Goal: Task Accomplishment & Management: Use online tool/utility

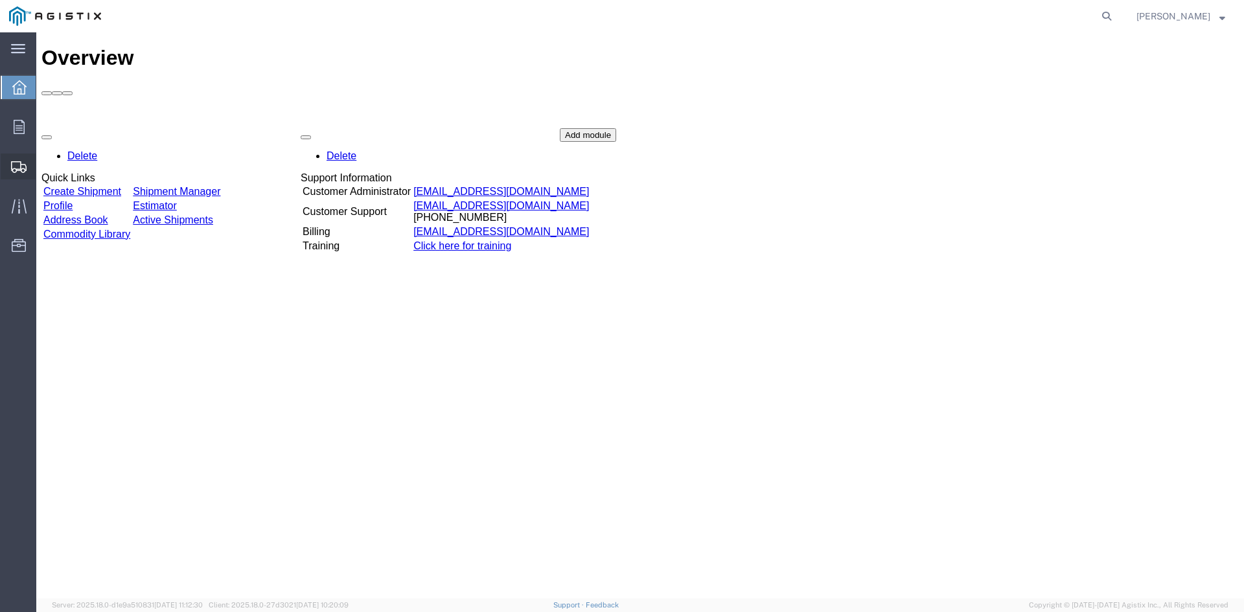
click at [0, 0] on span "Create from Template" at bounding box center [0, 0] width 0 height 0
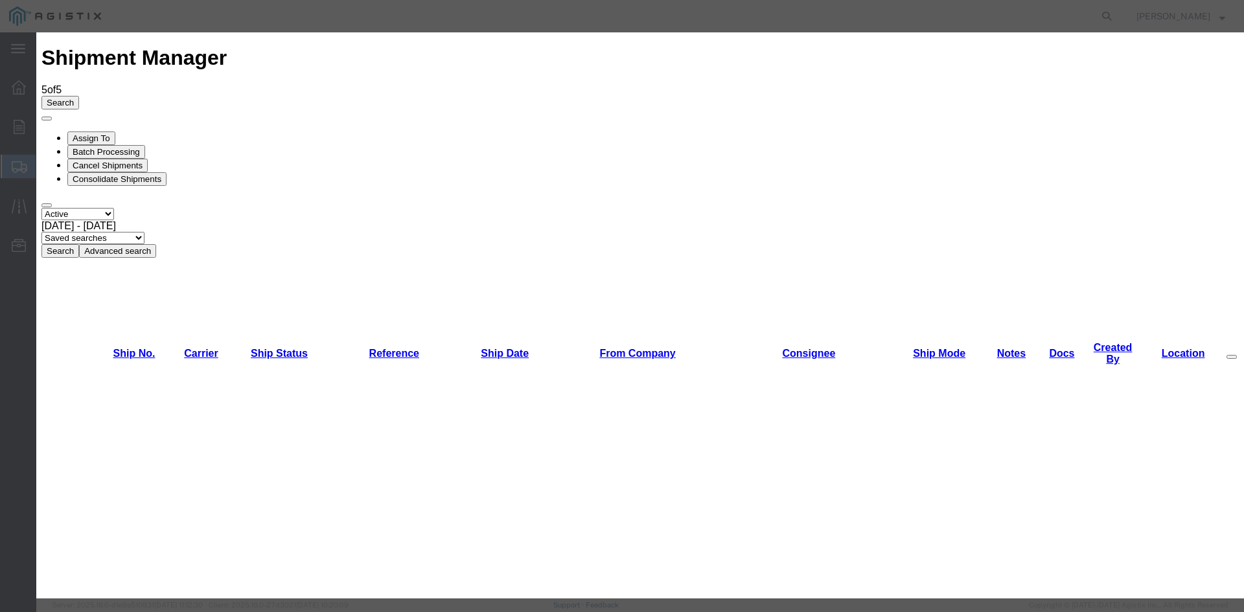
scroll to position [162, 0]
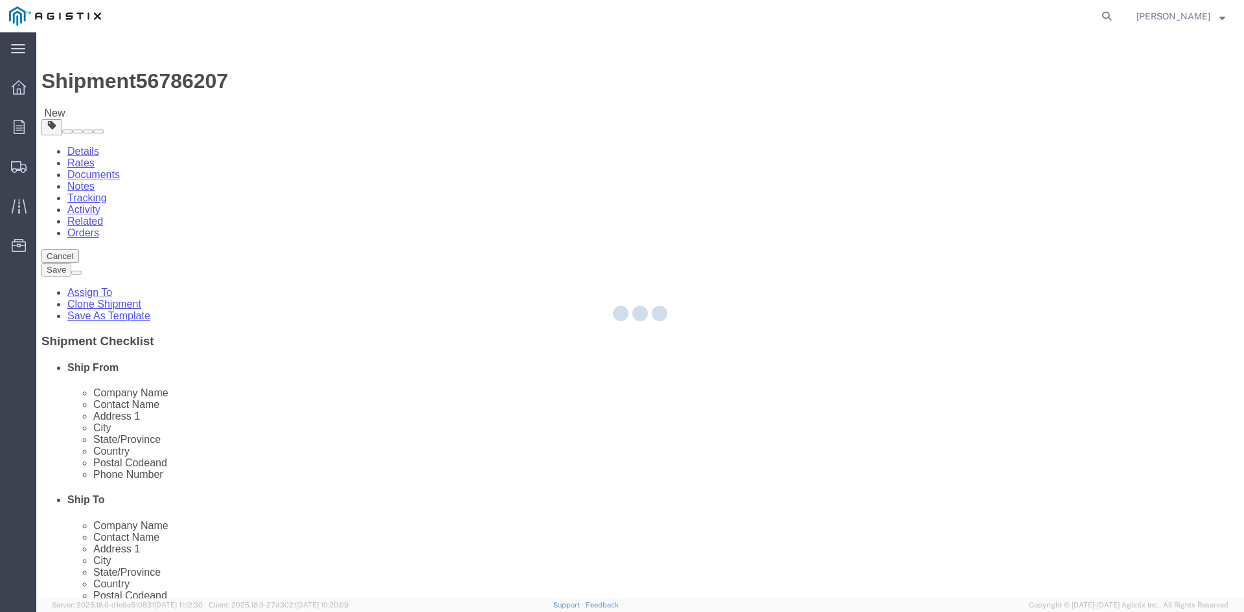
select select
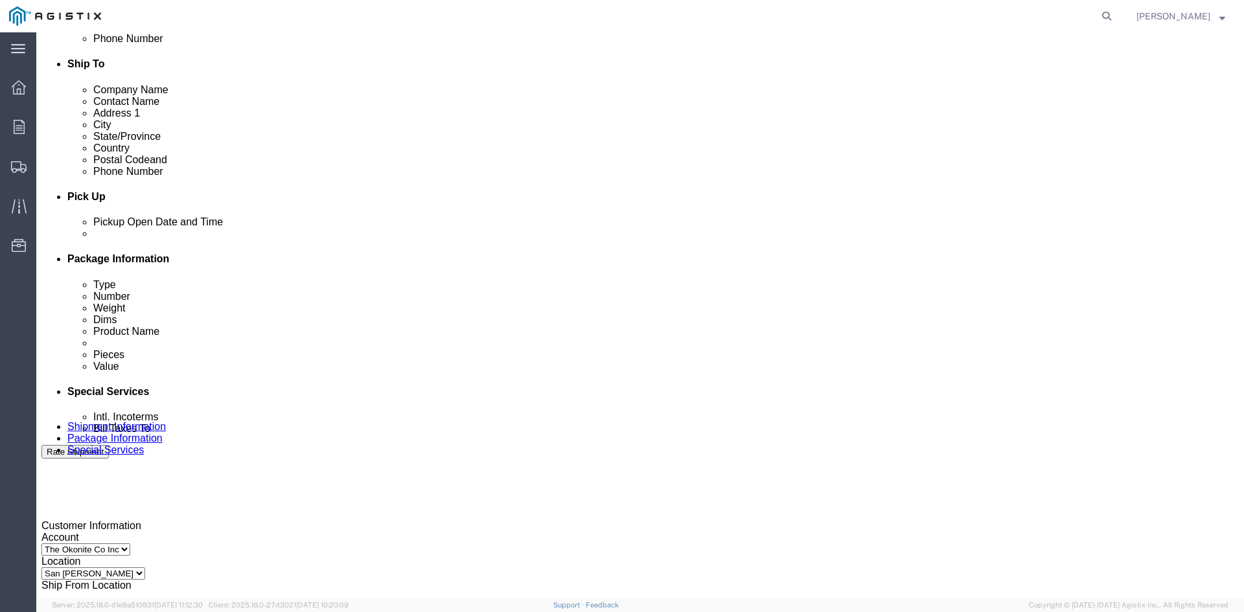
scroll to position [453, 0]
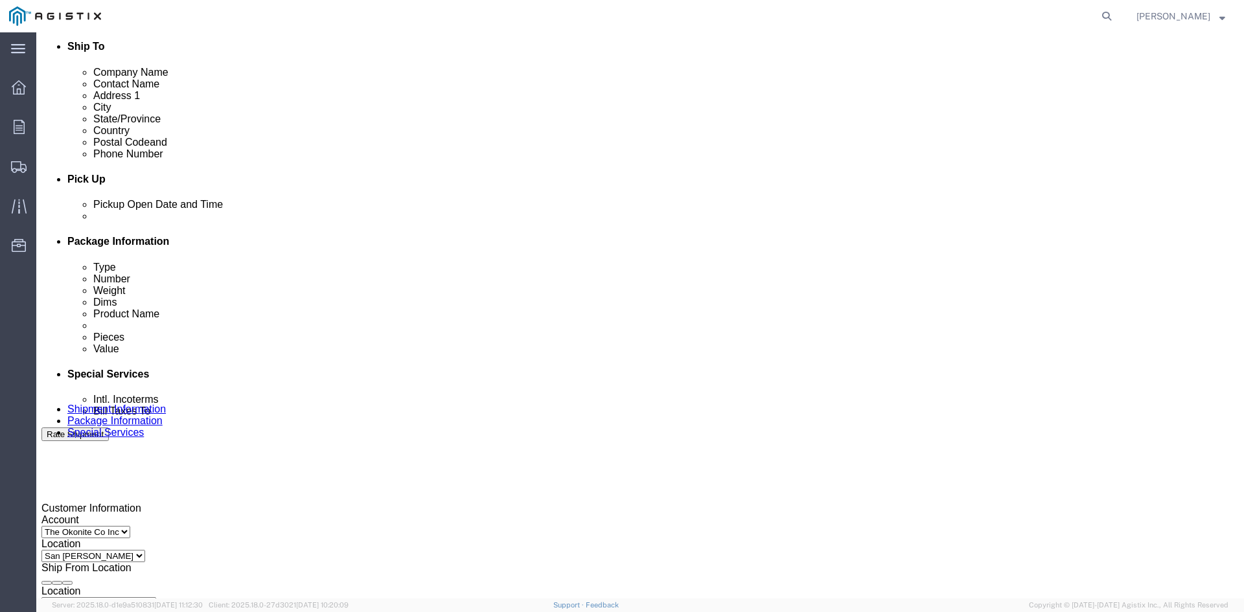
click div "[DATE] 4:42 PM"
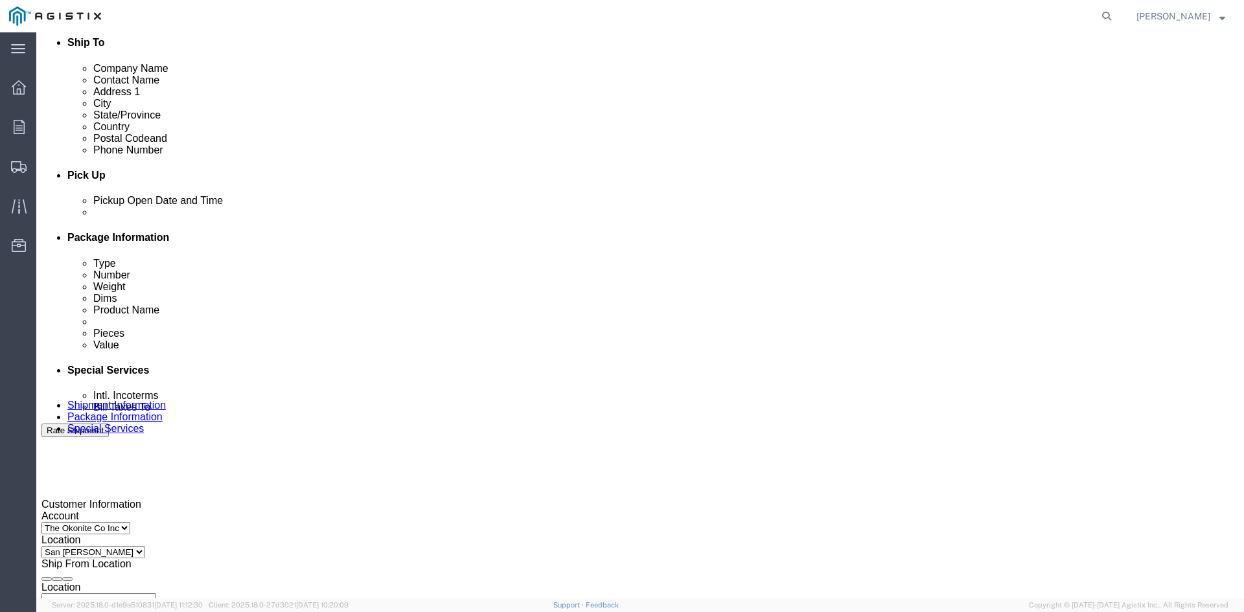
type input "12:42 PM"
click button "Apply"
click div
click button "Apply"
click div
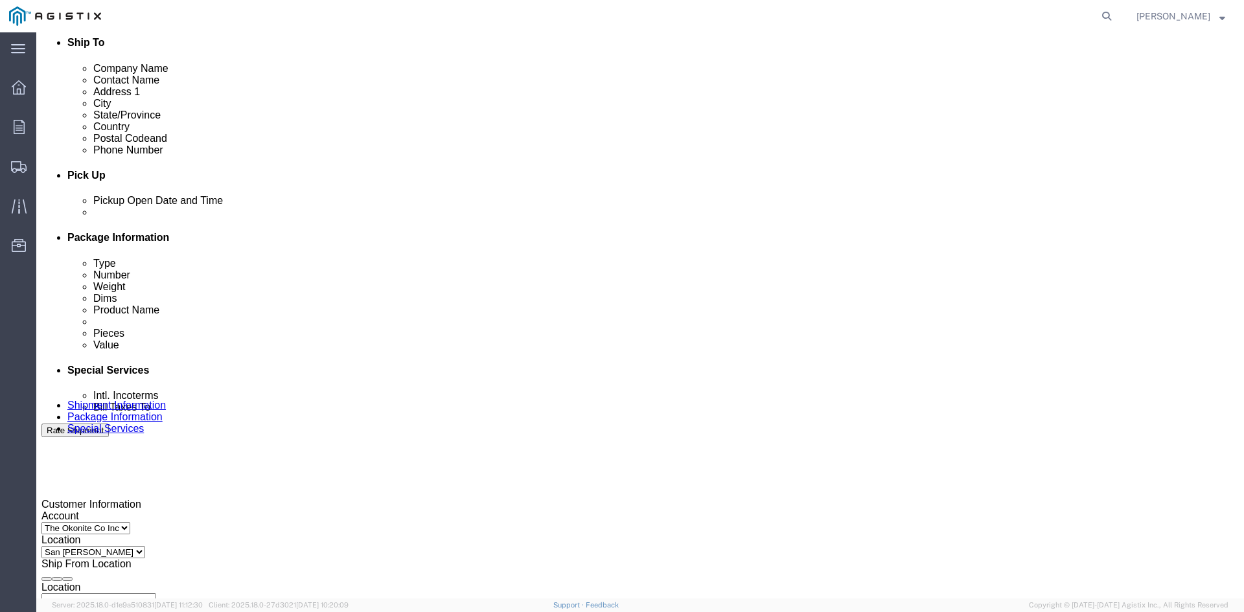
click button "Apply"
click input "3501162565"
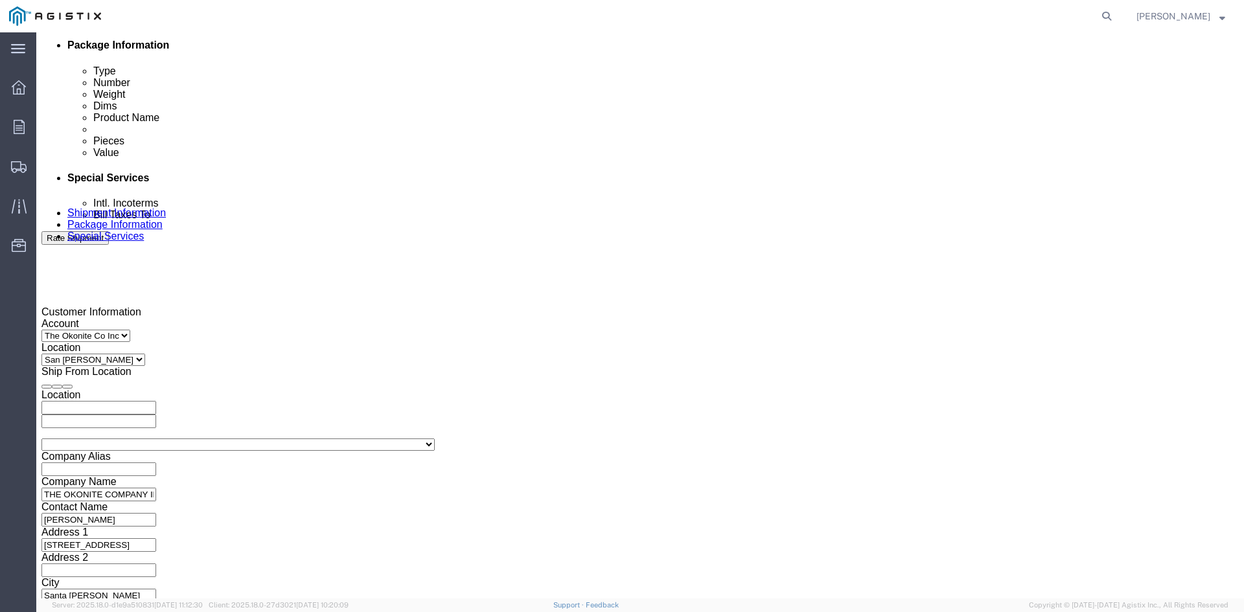
scroll to position [652, 0]
type input "3501420259"
click select "Select Air Less than Truckload Multi-Leg Ocean Freight Rail Small Parcel Truckl…"
select select "TL"
click select "Select Air Less than Truckload Multi-Leg Ocean Freight Rail Small Parcel Truckl…"
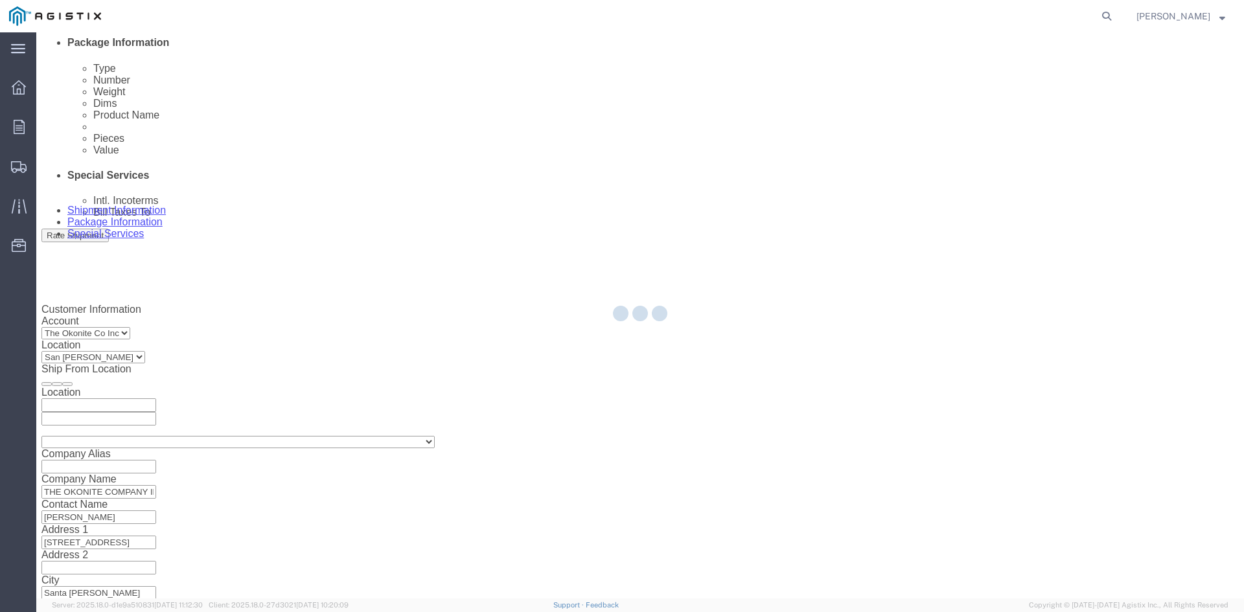
select select
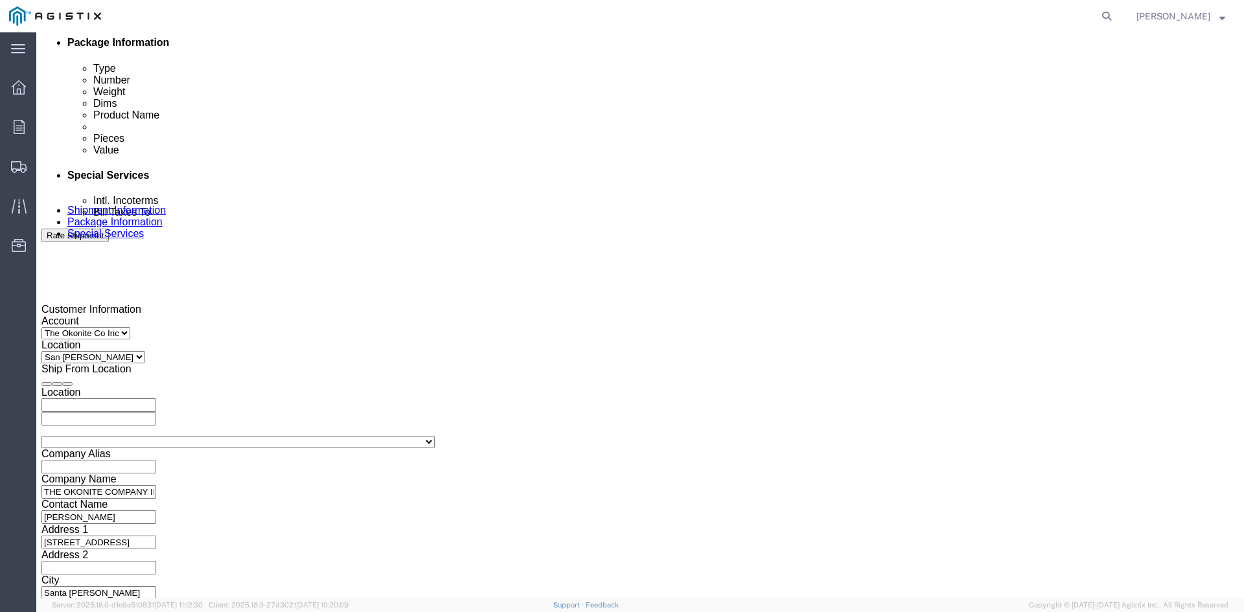
click button "Continue"
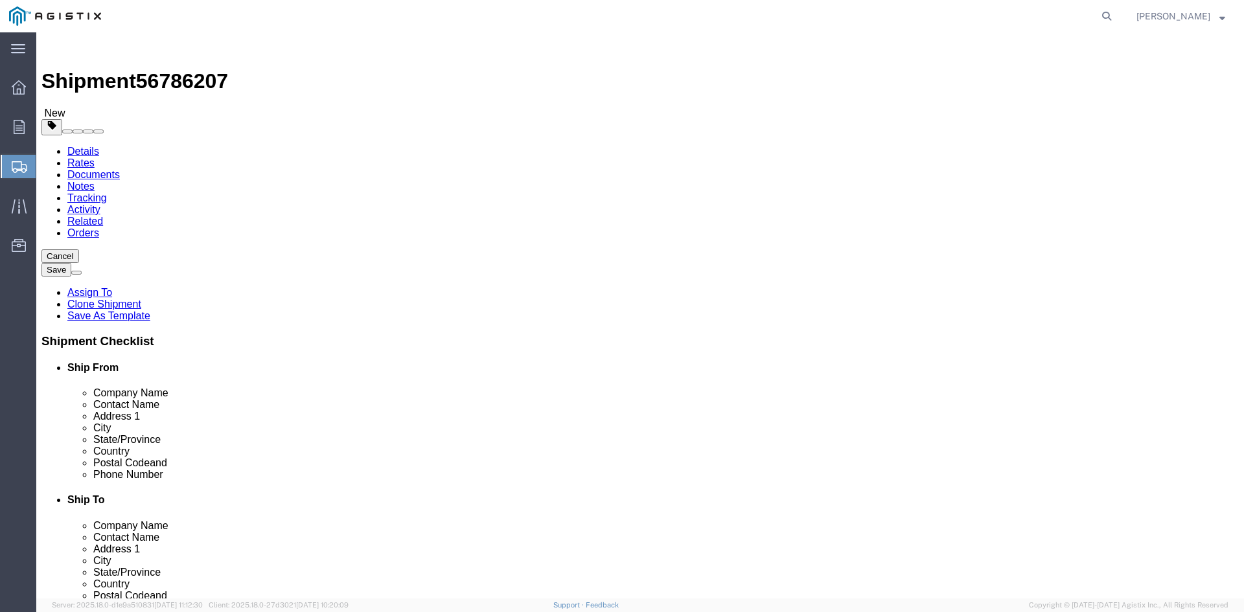
click select "Select Bale(s) Basket(s) Bolt(s) Bottle(s) Buckets Bulk Bundle(s) Can(s) Cardbo…"
select select "ROLL"
click select "Select Bale(s) Basket(s) Bolt(s) Bottle(s) Buckets Bulk Bundle(s) Can(s) Cardbo…"
click input "0"
type input "3"
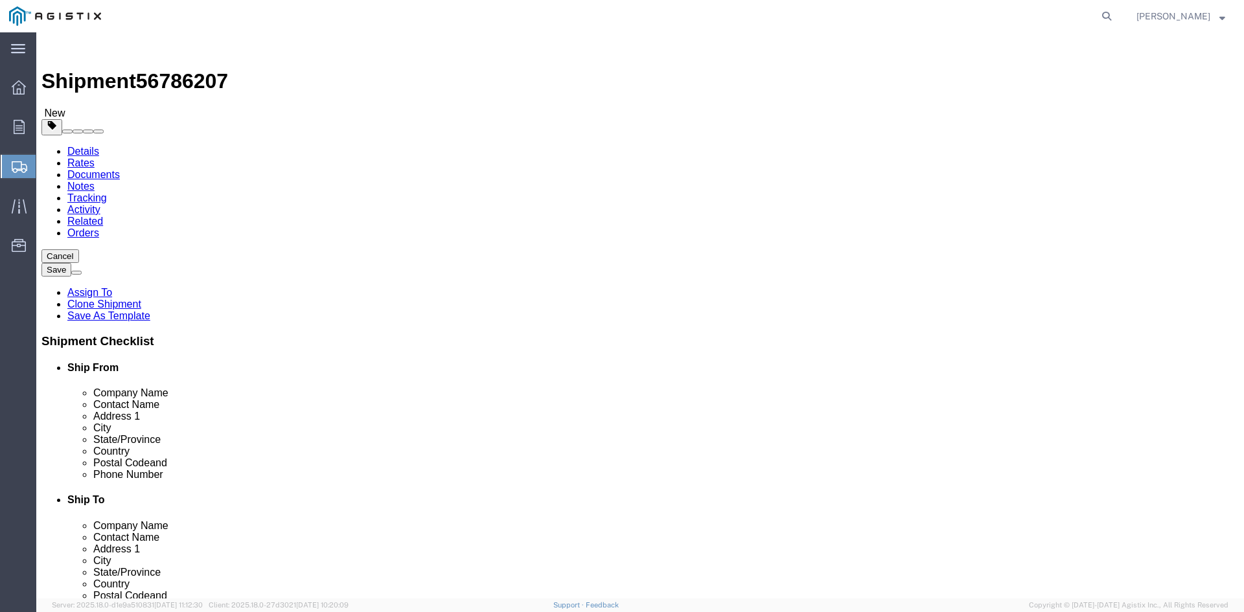
type input "72"
type input "36"
type input "11380"
click dd "4.00 Each"
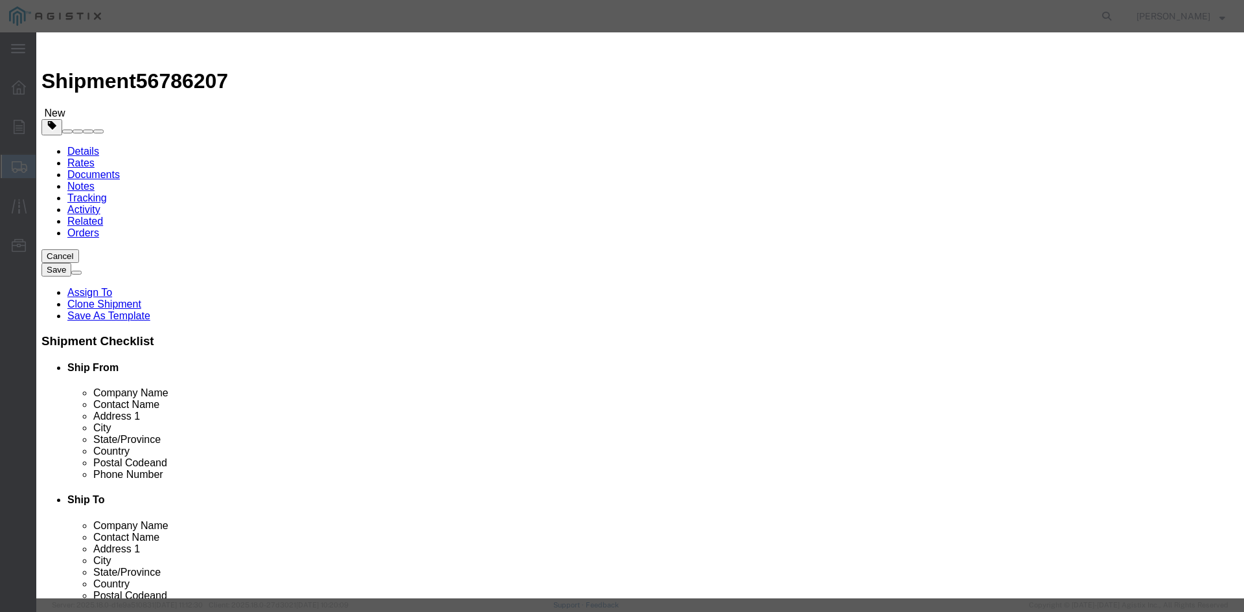
click input "4.00"
type input "4"
click input "43264"
type input "4"
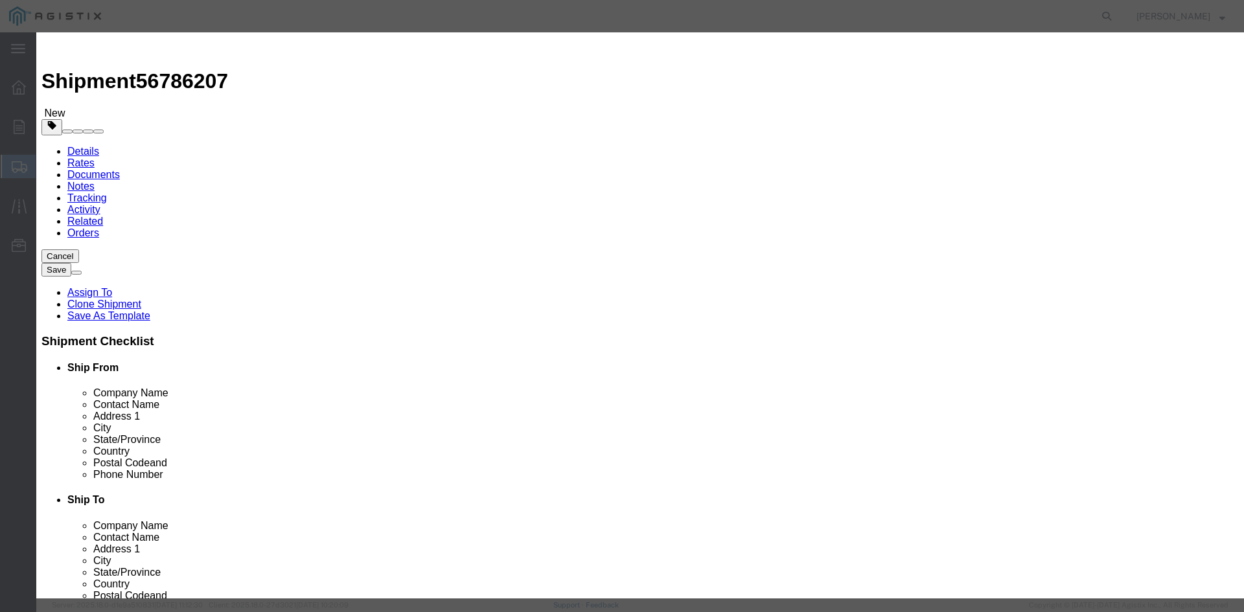
click input "4"
type input "3"
click input "text"
type input "38526"
click textarea
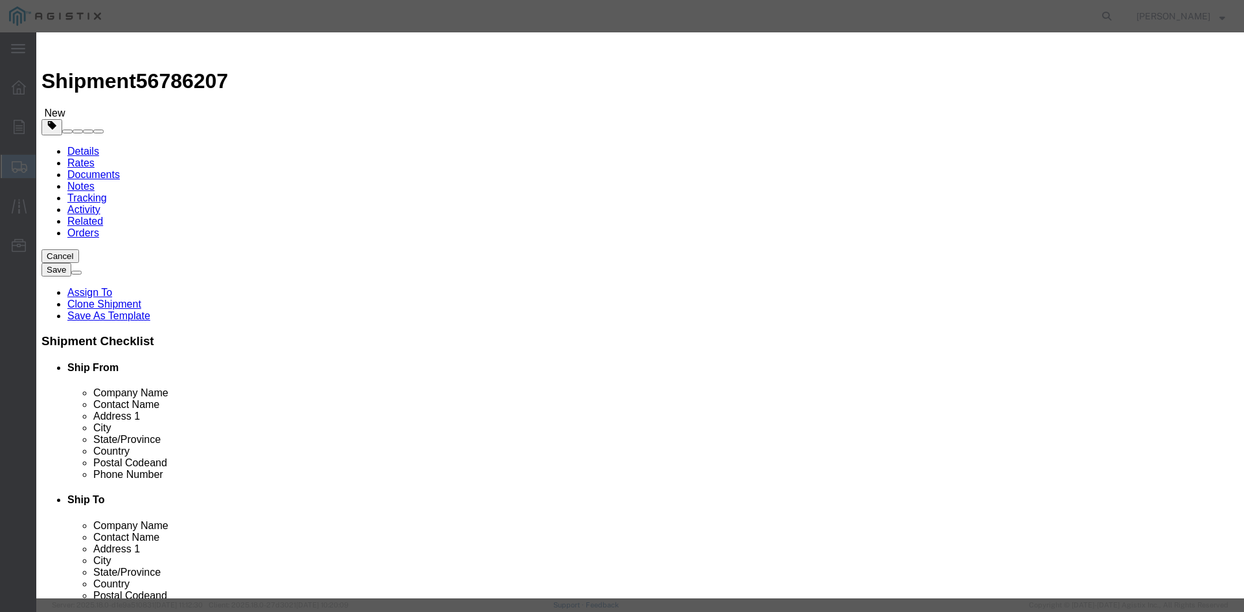
type textarea "This truck will need 3 sets of coil racks and 6 chains per DOT. Pick up notific…"
click button "Save & Close"
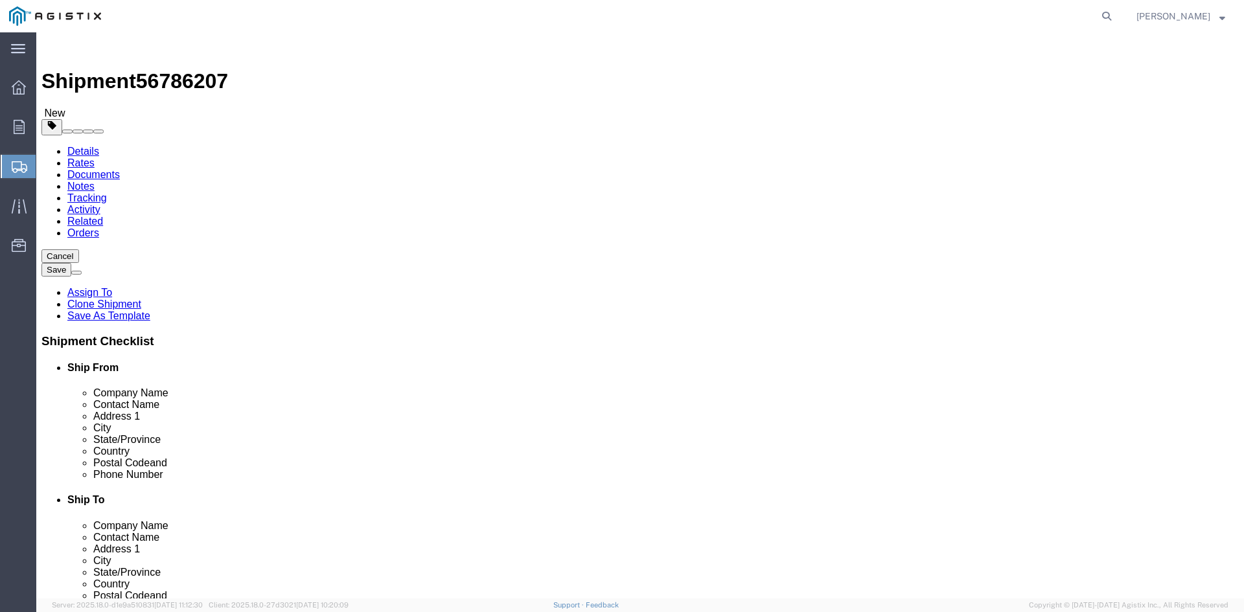
click button "Rate Shipment"
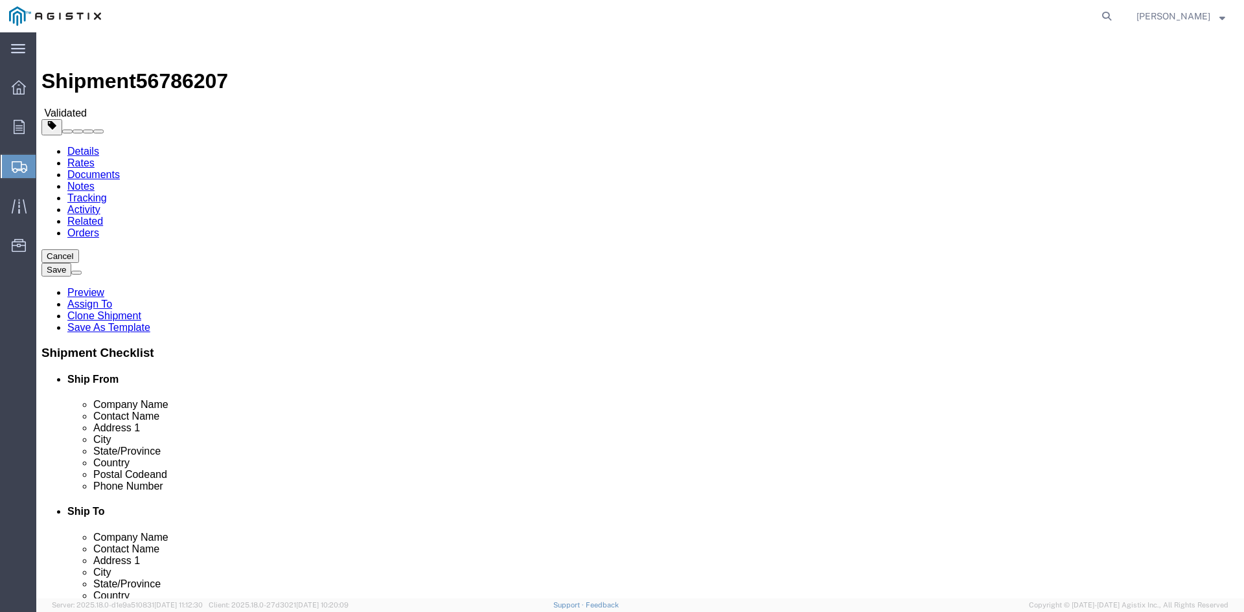
click at [87, 146] on link "Details" at bounding box center [83, 151] width 32 height 11
click select "Select PG&E The Okonite Co Inc"
select select "9596"
click select "Select PG&E The Okonite Co Inc"
select select "PURCHORD"
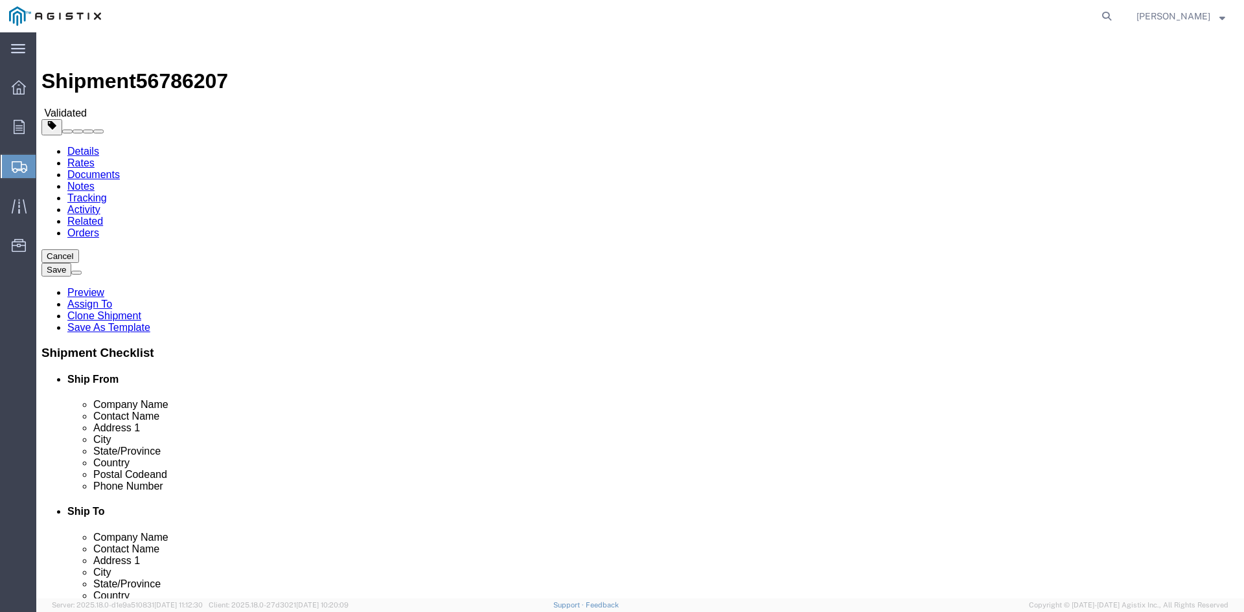
select select
click select "Select All Others [GEOGRAPHIC_DATA] [GEOGRAPHIC_DATA] [GEOGRAPHIC_DATA] [GEOGRA…"
select select "23082"
click select "Select All Others [GEOGRAPHIC_DATA] [GEOGRAPHIC_DATA] [GEOGRAPHIC_DATA] [GEOGRA…"
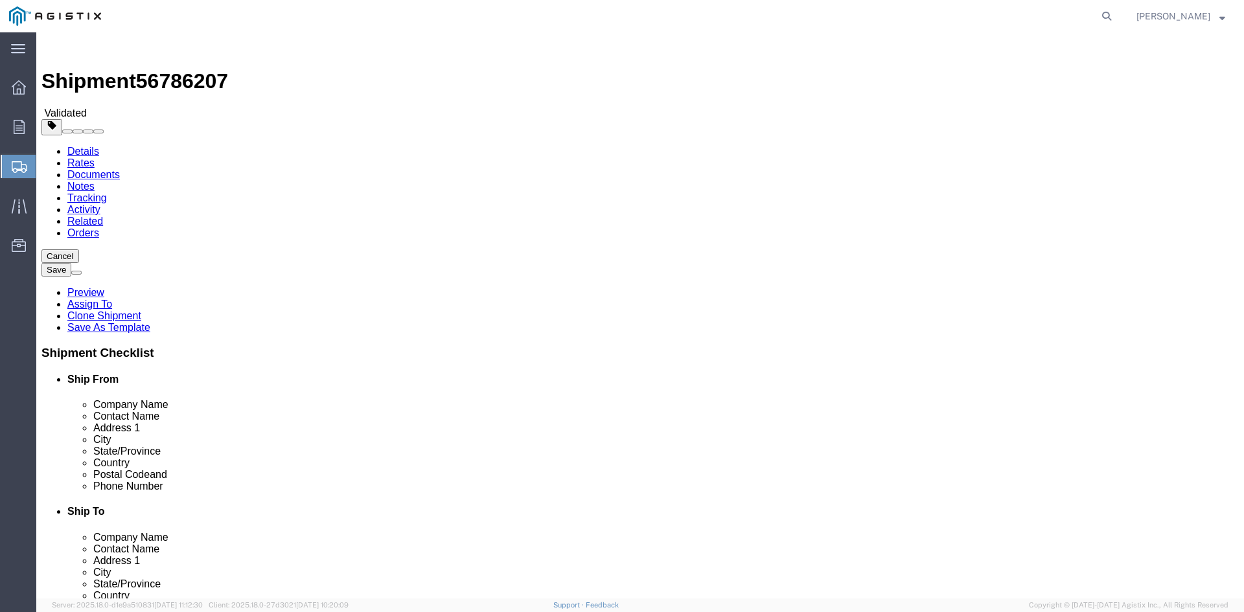
click button "Rate Shipment"
